Goal: Task Accomplishment & Management: Use online tool/utility

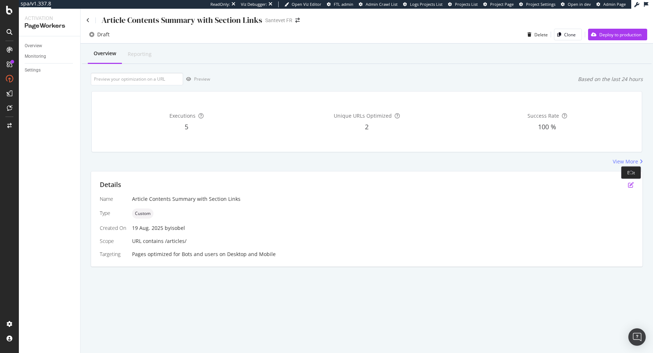
click at [629, 184] on icon "pen-to-square" at bounding box center [631, 185] width 6 height 6
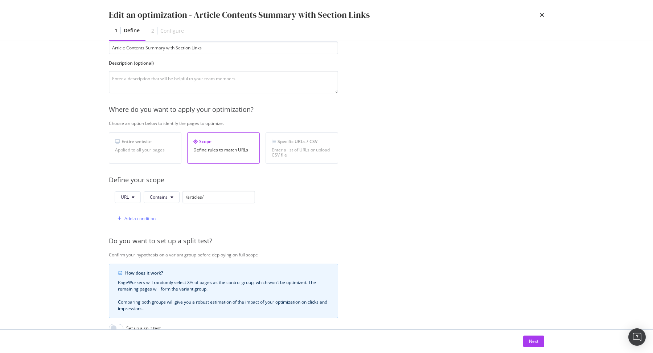
scroll to position [114, 0]
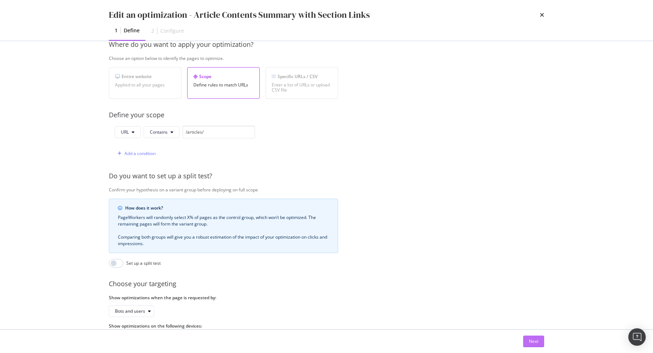
click at [532, 343] on div "Next" at bounding box center [533, 341] width 9 height 6
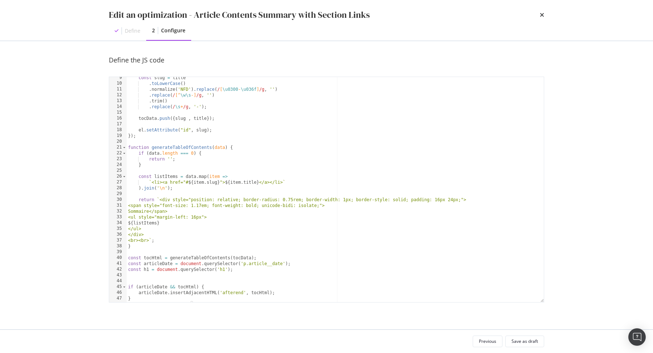
scroll to position [46, 0]
click at [207, 134] on div "const slug = title . toLowerCase ( ) . normalize ( 'NFD' ) . replace ( / [ \u03…" at bounding box center [336, 195] width 418 height 237
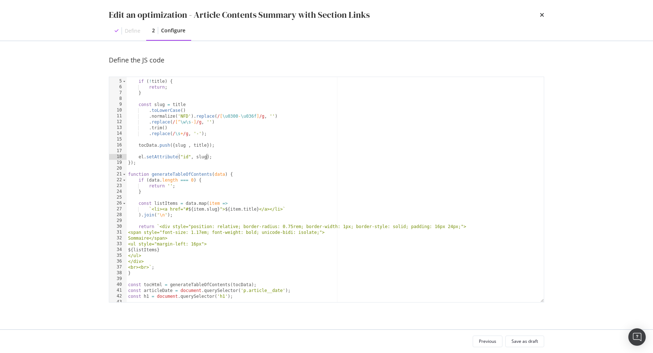
scroll to position [18, 0]
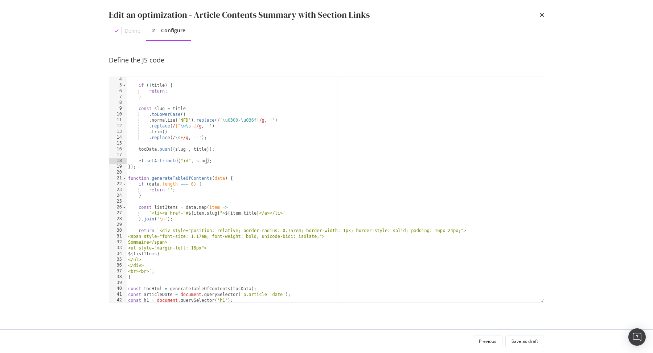
click at [158, 109] on div "if ( ! title ) { return ; } const slug = title . toLowerCase ( ) . normalize ( …" at bounding box center [336, 195] width 418 height 237
click at [200, 160] on div "if ( ! title ) { return ; } const slug = title . toLowerCase ( ) . normalize ( …" at bounding box center [336, 195] width 418 height 237
type textarea "el.setAttribute("id", slug);"
click at [200, 160] on div "if ( ! title ) { return ; } const slug = title . toLowerCase ( ) . normalize ( …" at bounding box center [336, 195] width 418 height 237
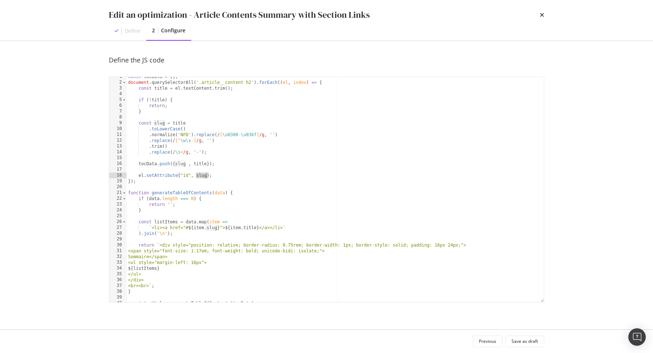
scroll to position [0, 0]
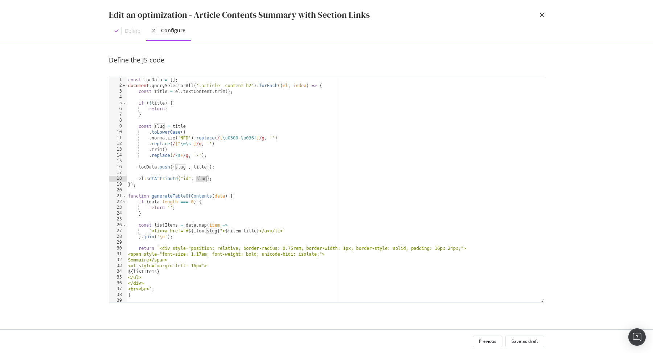
click at [217, 180] on div "const tocData = [ ] ; document . querySelectorAll ( '.article__content h2' ) . …" at bounding box center [336, 195] width 418 height 237
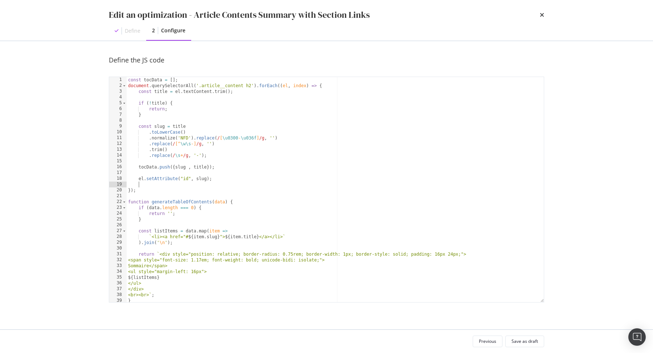
scroll to position [0, 0]
paste textarea "el.setAttribute("id", slug);"
click at [188, 186] on div "const tocData = [ ] ; document . querySelectorAll ( '.article__content h2' ) . …" at bounding box center [336, 195] width 418 height 237
click at [209, 185] on div "const tocData = [ ] ; document . querySelectorAll ( '.article__content h2' ) . …" at bounding box center [336, 195] width 418 height 237
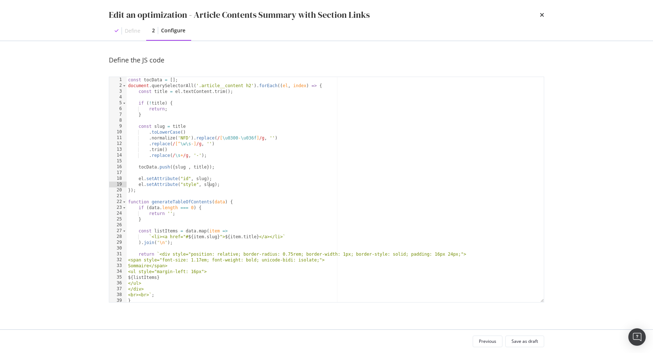
click at [209, 185] on div "const tocData = [ ] ; document . querySelectorAll ( '.article__content h2' ) . …" at bounding box center [336, 195] width 418 height 237
paste textarea "scroll-margin-top: 80px"
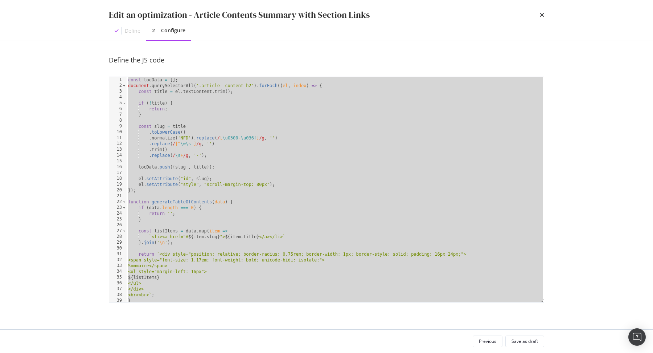
click at [281, 200] on div "const tocData = [ ] ; document . querySelectorAll ( '.article__content h2' ) . …" at bounding box center [336, 195] width 418 height 237
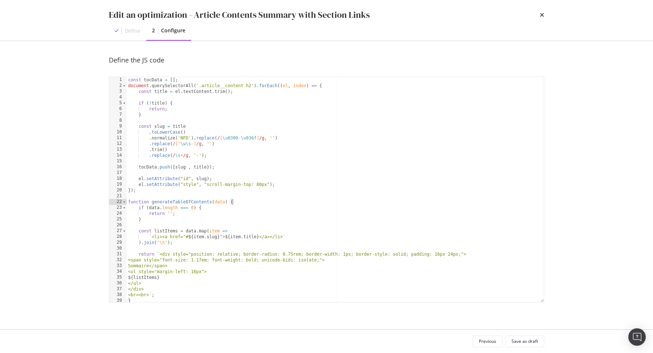
click at [302, 180] on div "const tocData = [ ] ; document . querySelectorAll ( '.article__content h2' ) . …" at bounding box center [336, 195] width 418 height 237
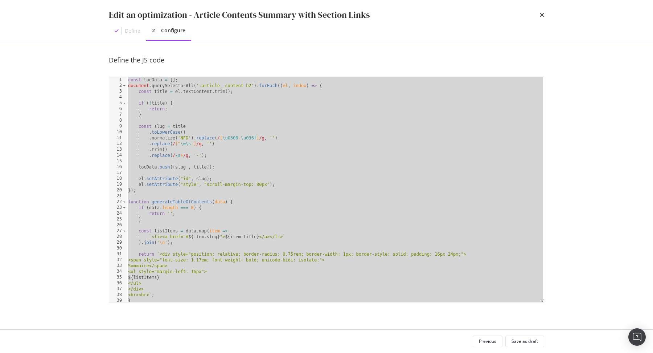
click at [260, 144] on div "const tocData = [ ] ; document . querySelectorAll ( '.article__content h2' ) . …" at bounding box center [336, 195] width 418 height 237
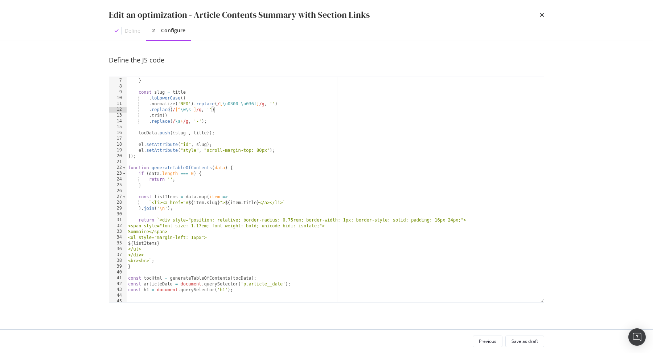
scroll to position [0, 0]
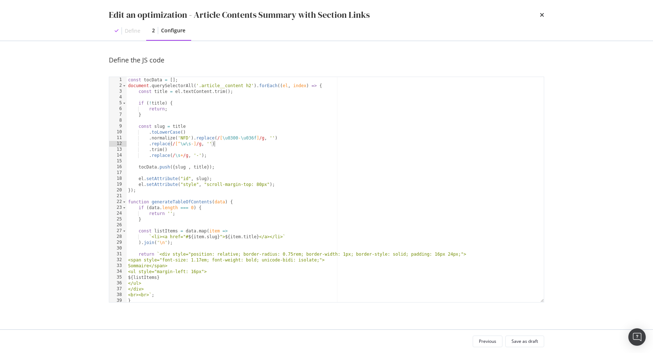
click at [170, 207] on div "const tocData = [ ] ; document . querySelectorAll ( '.article__content h2' ) . …" at bounding box center [336, 195] width 418 height 237
click at [183, 86] on div "const tocData = [ ] ; document . querySelectorAll ( '.article__content h2' ) . …" at bounding box center [336, 195] width 418 height 237
click at [217, 132] on div "const tocData = [ ] ; document . querySelectorAll ( '.article__content h2' ) . …" at bounding box center [336, 195] width 418 height 237
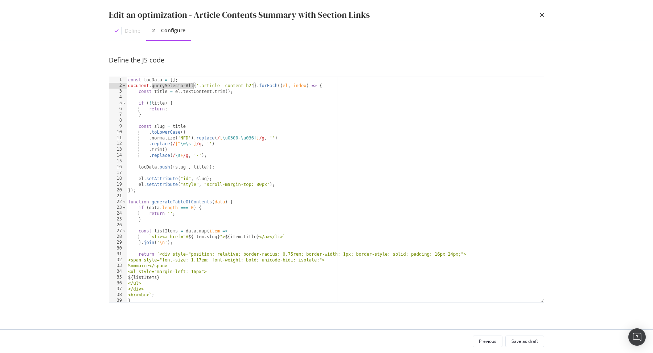
type textarea ".toLowerCase()"
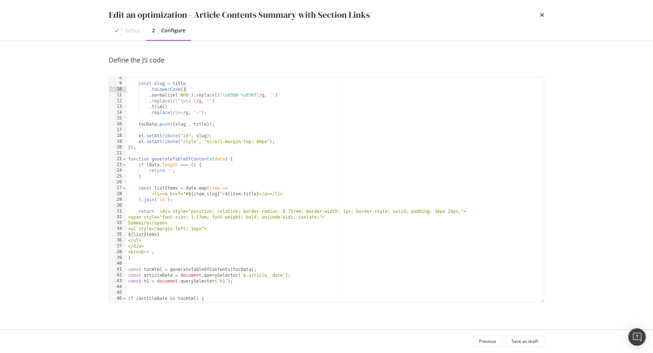
scroll to position [0, 0]
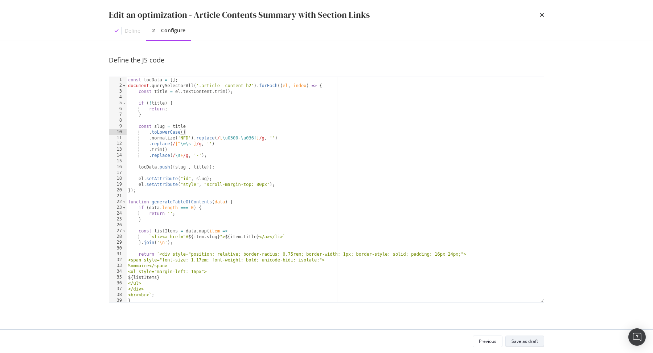
click at [524, 342] on div "Save as draft" at bounding box center [525, 341] width 26 height 6
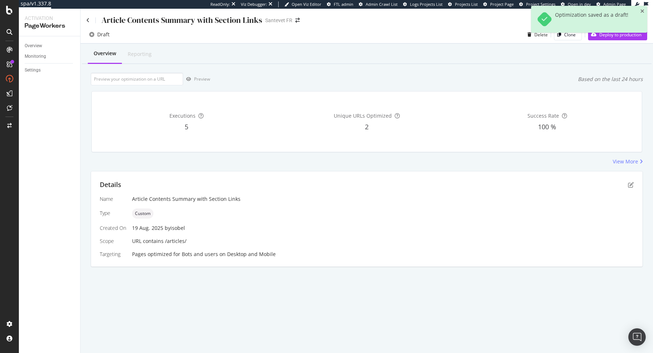
click at [632, 188] on div "Details" at bounding box center [367, 184] width 534 height 9
click at [632, 187] on icon "pen-to-square" at bounding box center [631, 185] width 6 height 6
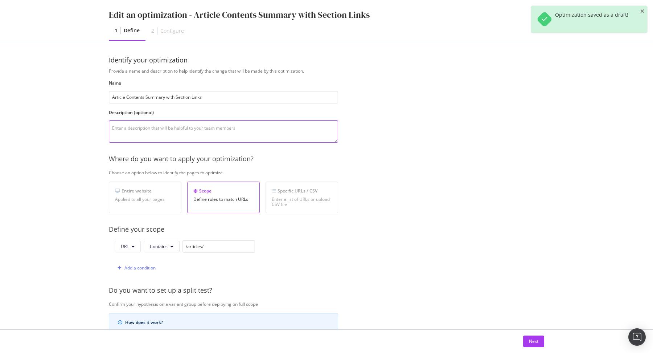
click at [228, 129] on textarea "modal" at bounding box center [223, 131] width 229 height 23
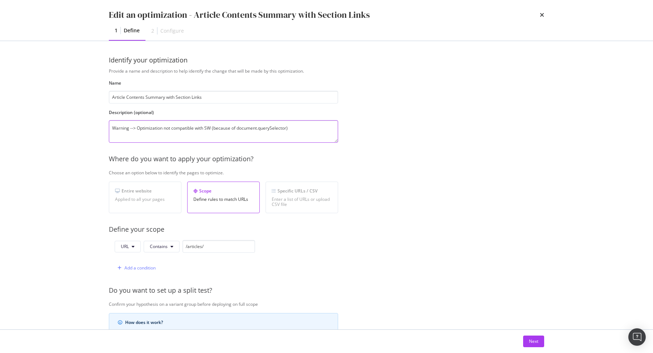
click at [177, 135] on textarea "Warning --> Optimization not compatible with SW (because of document.querySelec…" at bounding box center [223, 131] width 229 height 23
type textarea "Warning --> Optimization not compatible with SW (because of document.querySelec…"
click at [540, 340] on button "Next" at bounding box center [533, 341] width 21 height 12
